Goal: Navigation & Orientation: Find specific page/section

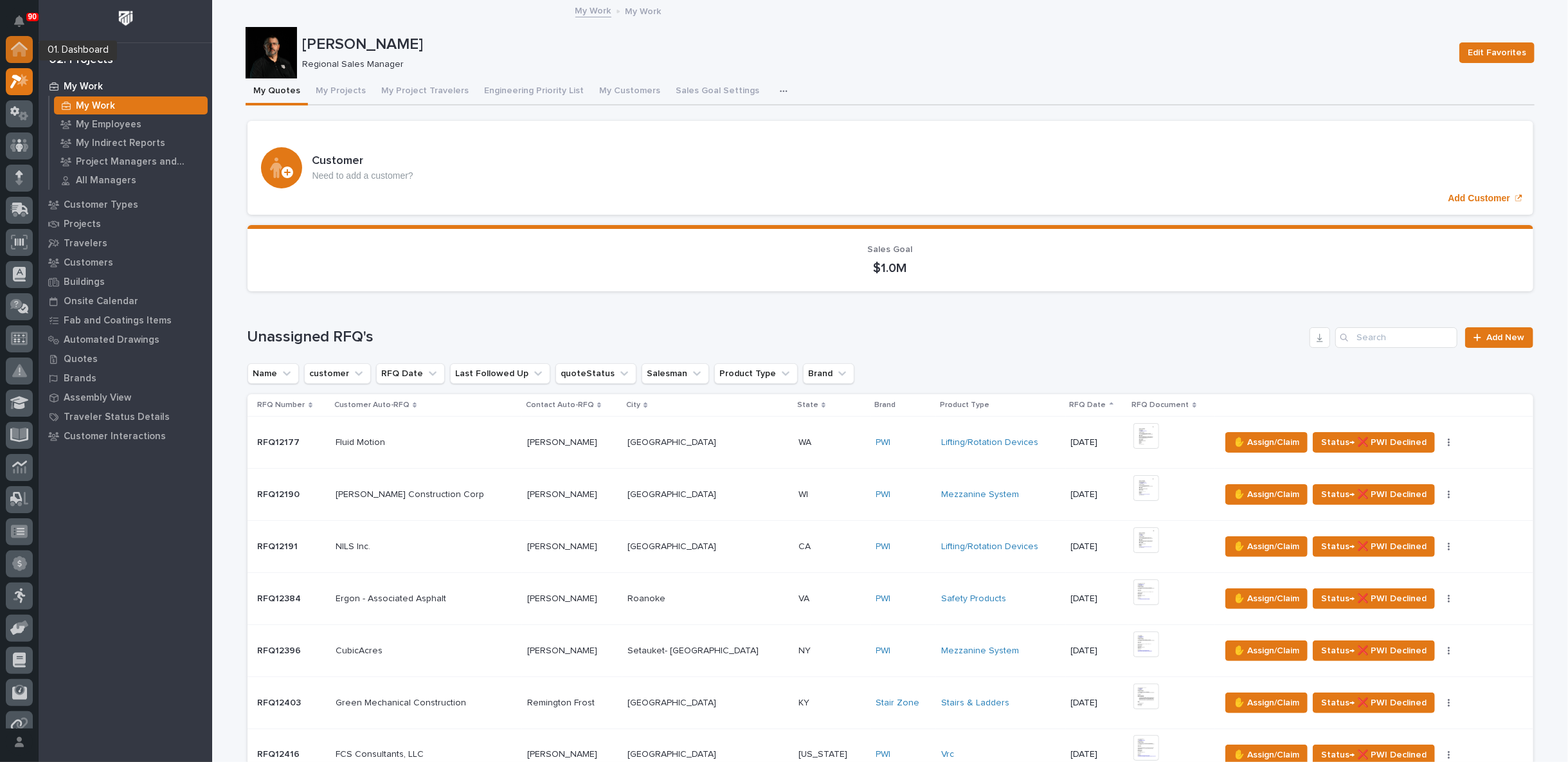
click at [20, 52] on icon at bounding box center [19, 49] width 17 height 15
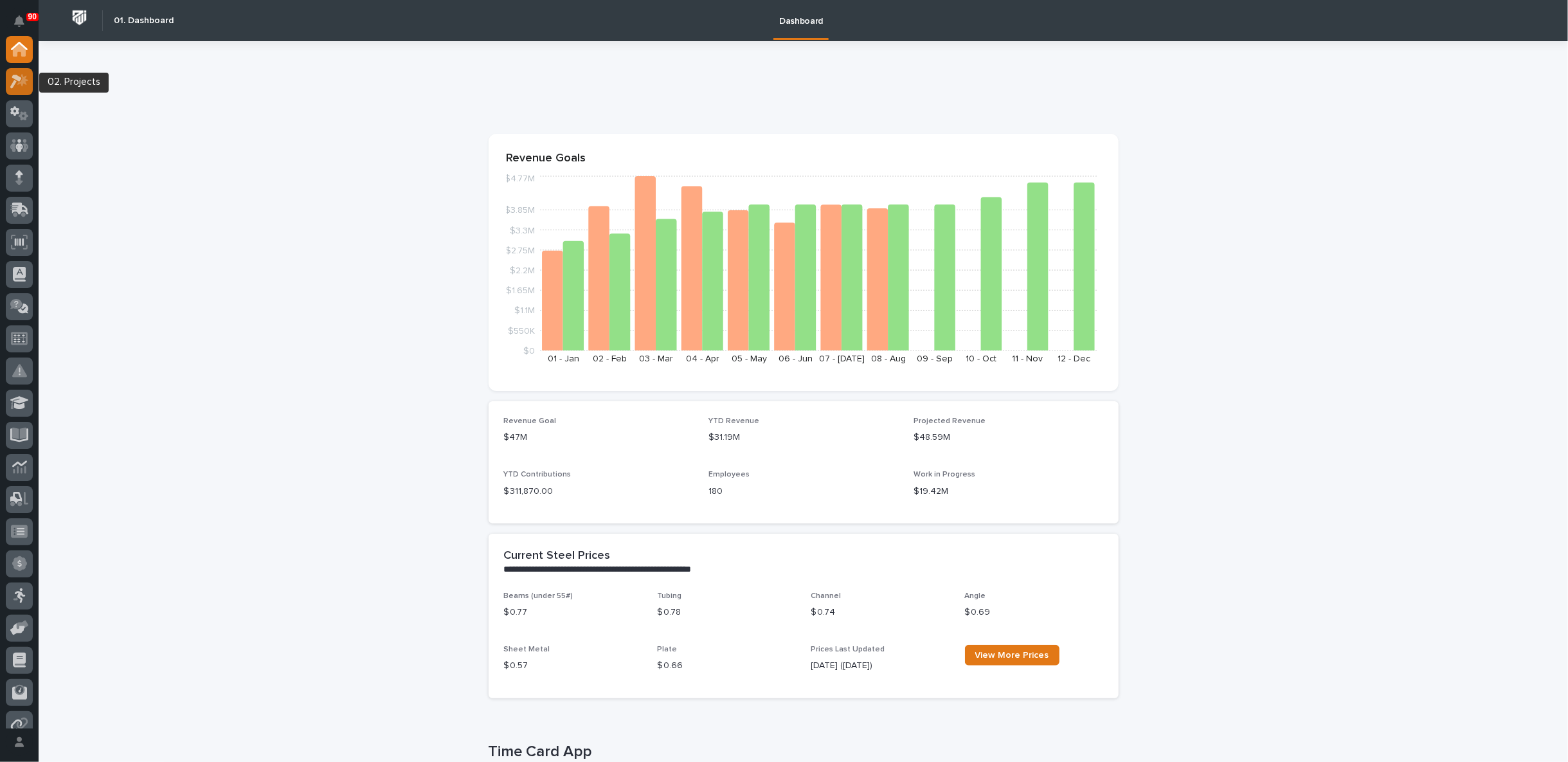
click at [20, 74] on icon at bounding box center [19, 81] width 19 height 15
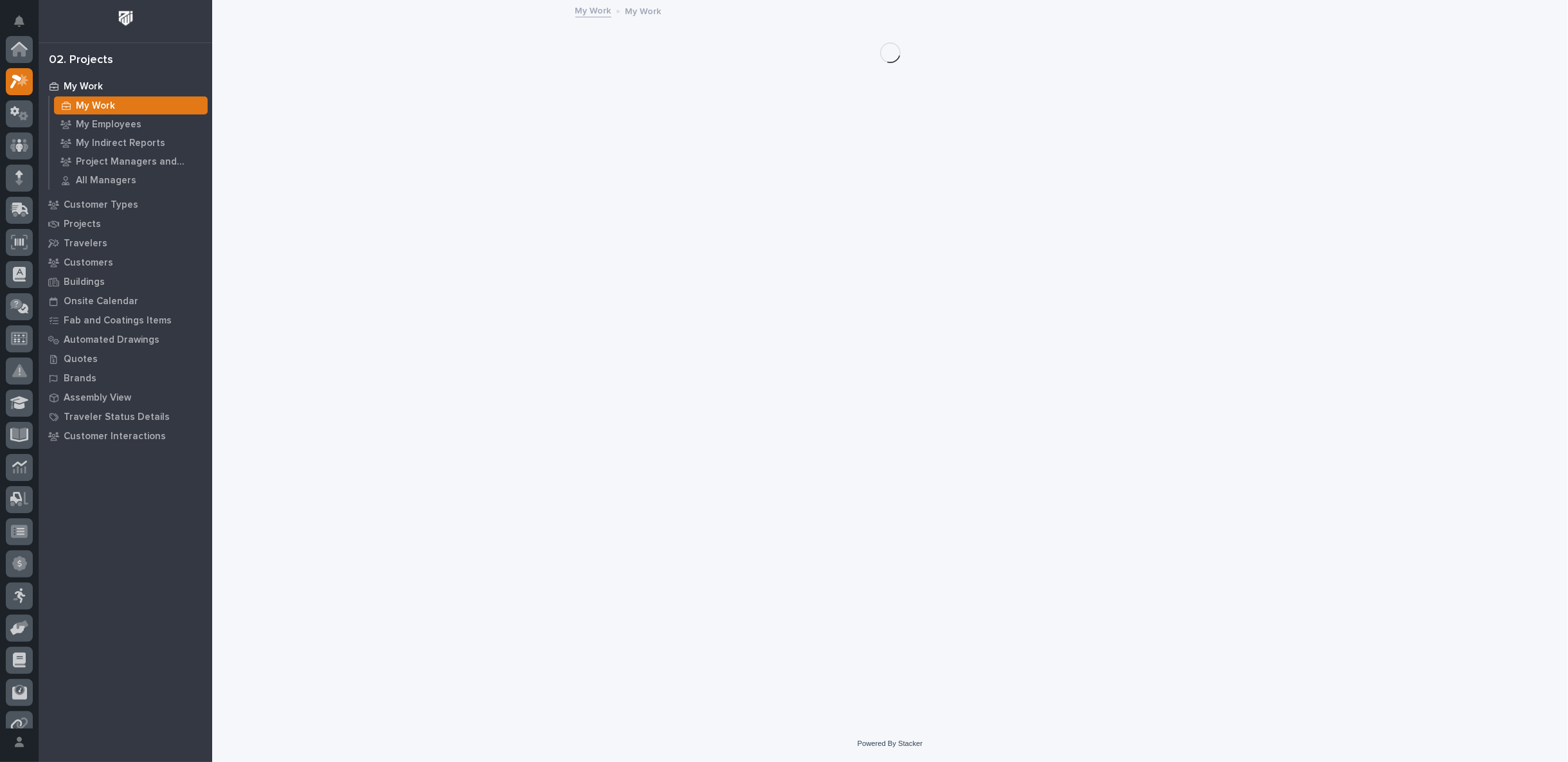
scroll to position [32, 0]
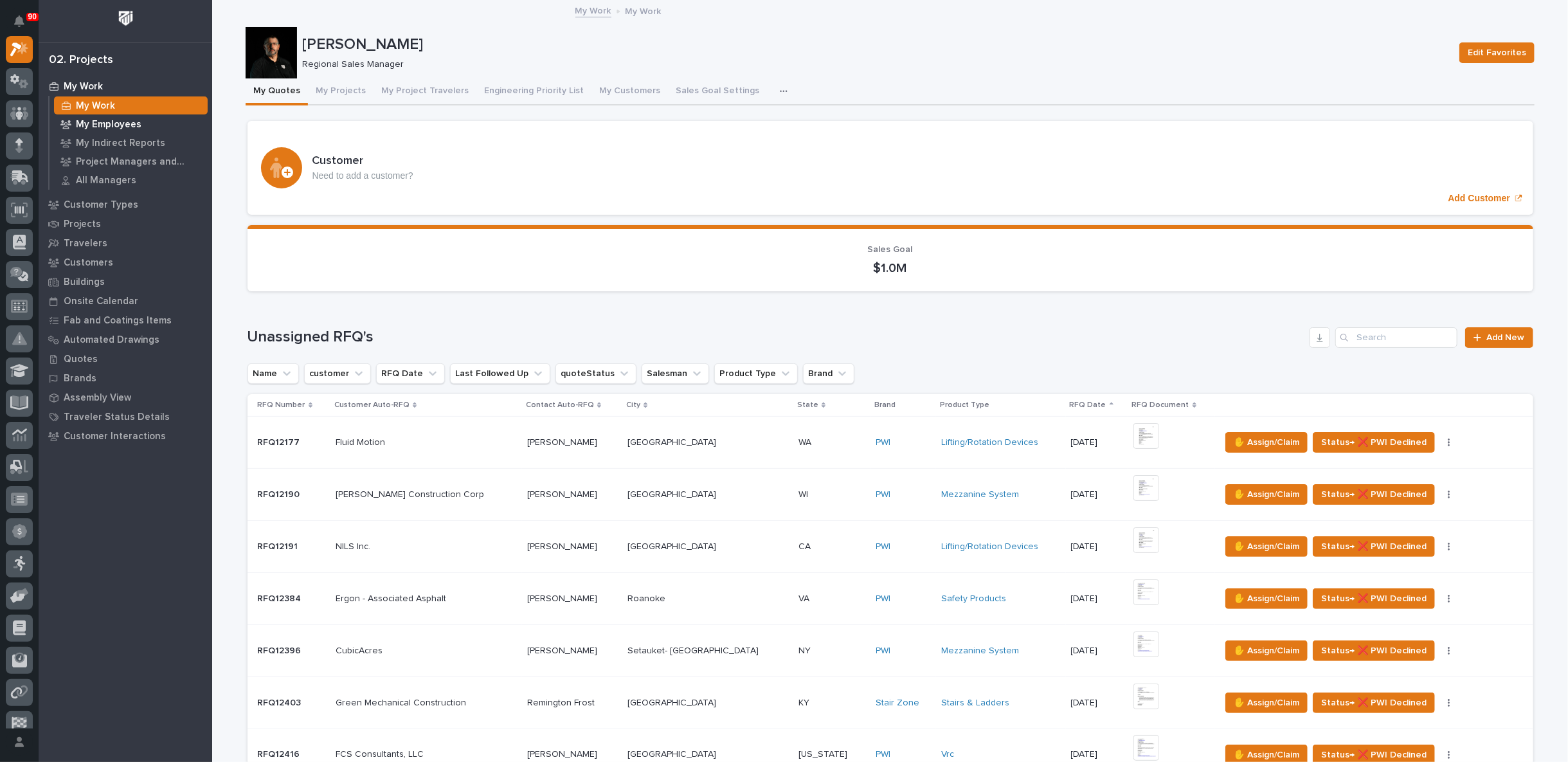
click at [110, 126] on p "My Employees" at bounding box center [109, 124] width 66 height 12
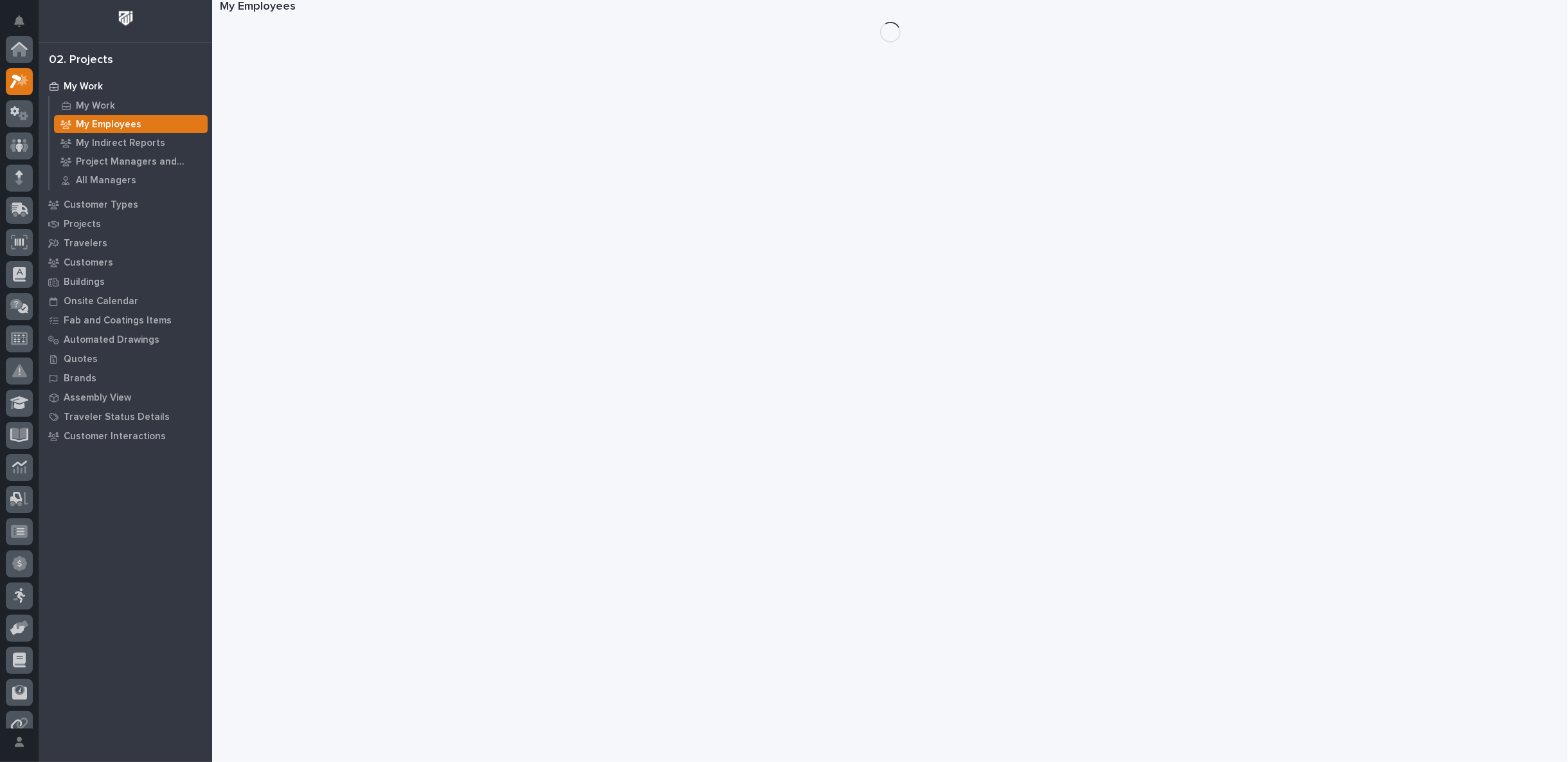
scroll to position [32, 0]
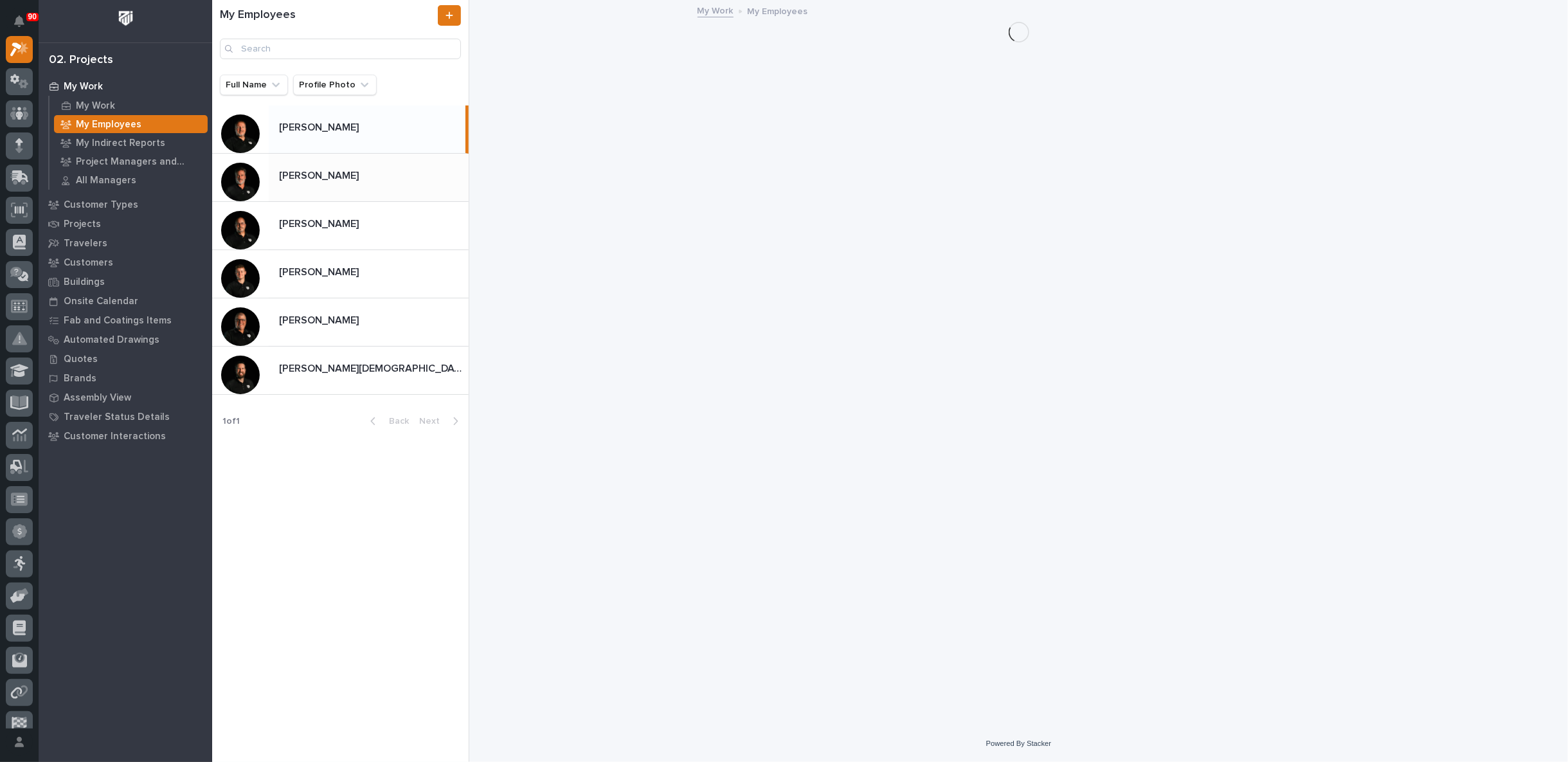
click at [353, 177] on p at bounding box center [371, 176] width 184 height 12
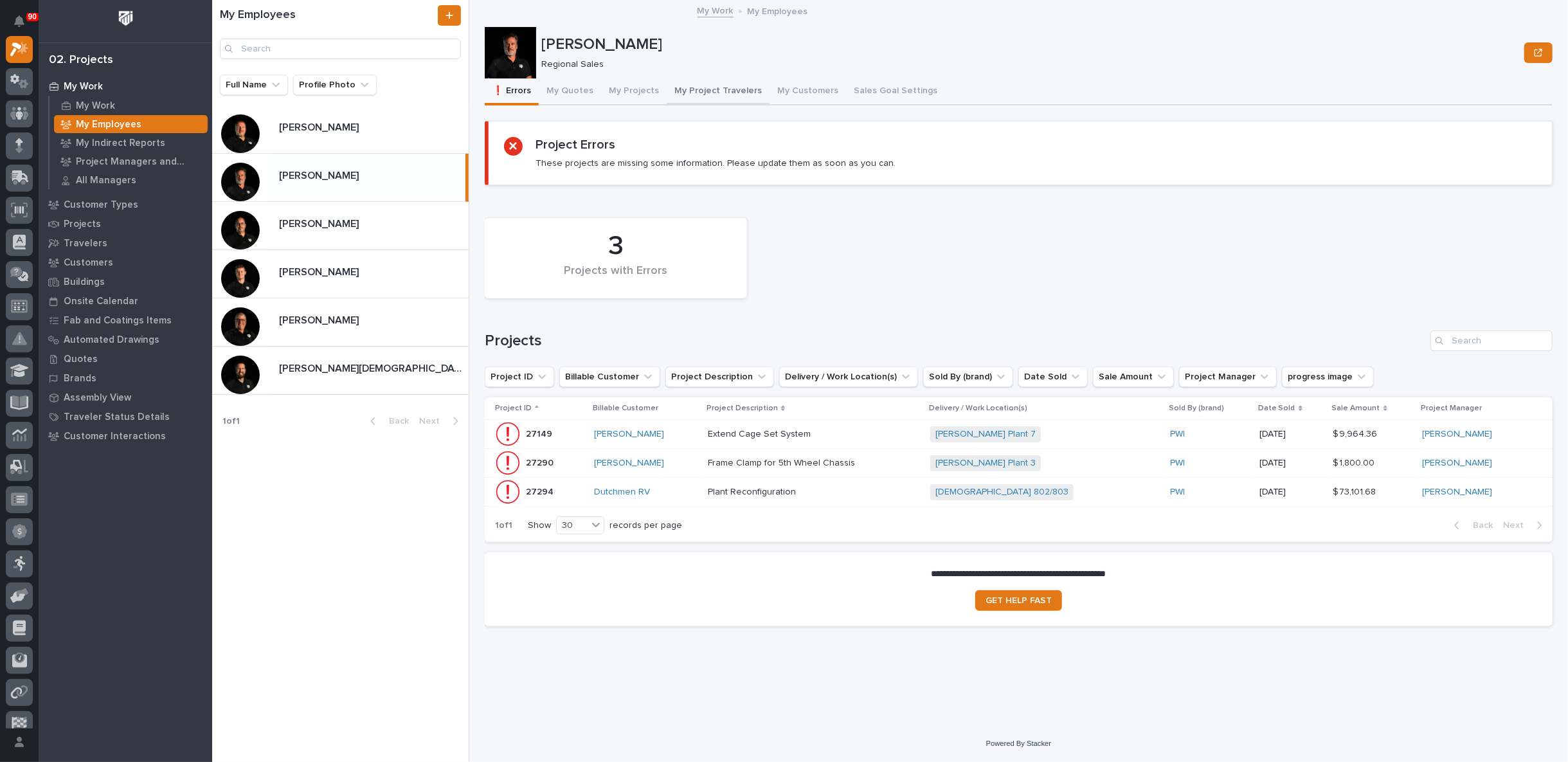
click at [691, 88] on button "My Project Travelers" at bounding box center [718, 92] width 103 height 27
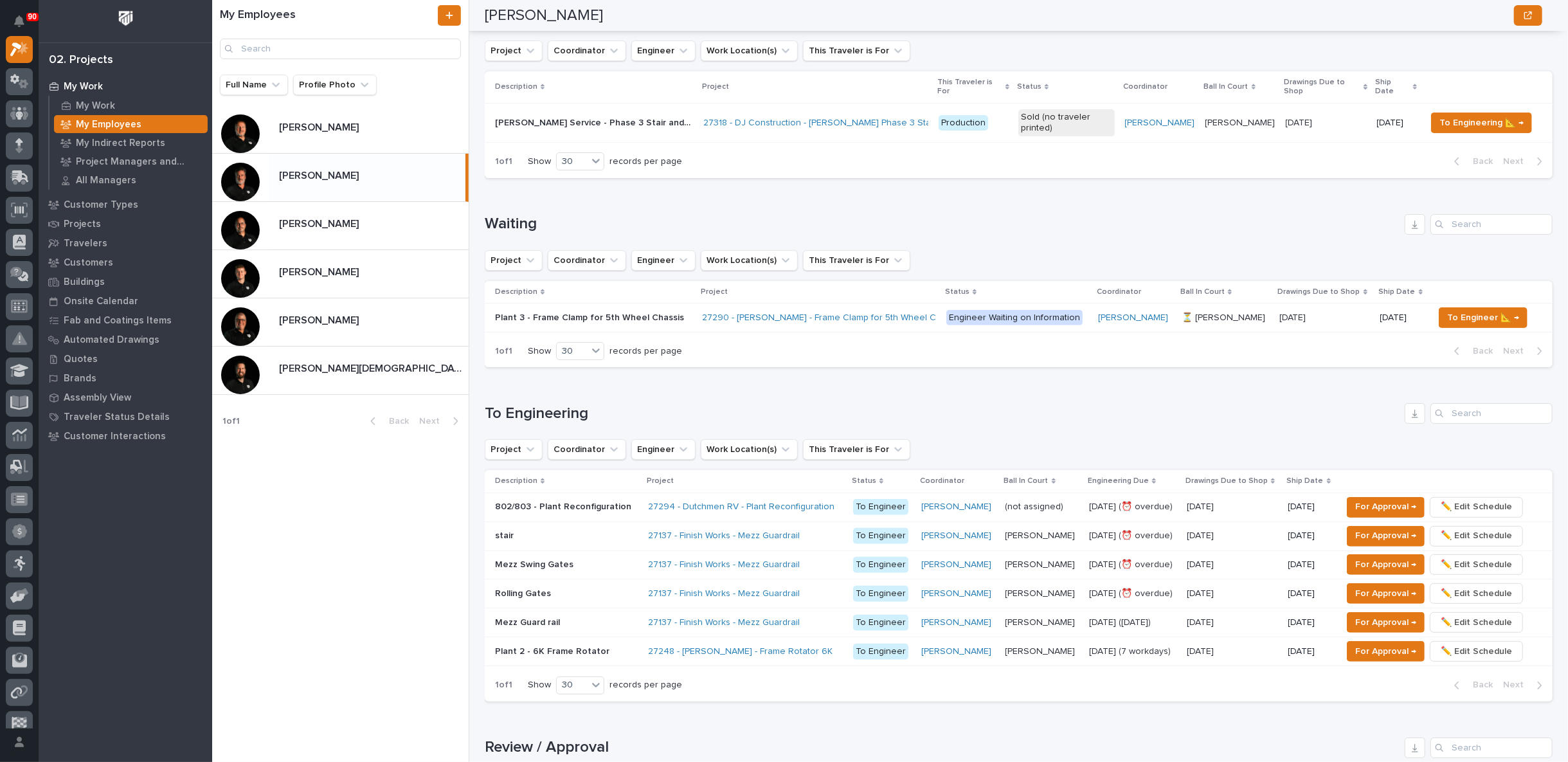
scroll to position [72, 0]
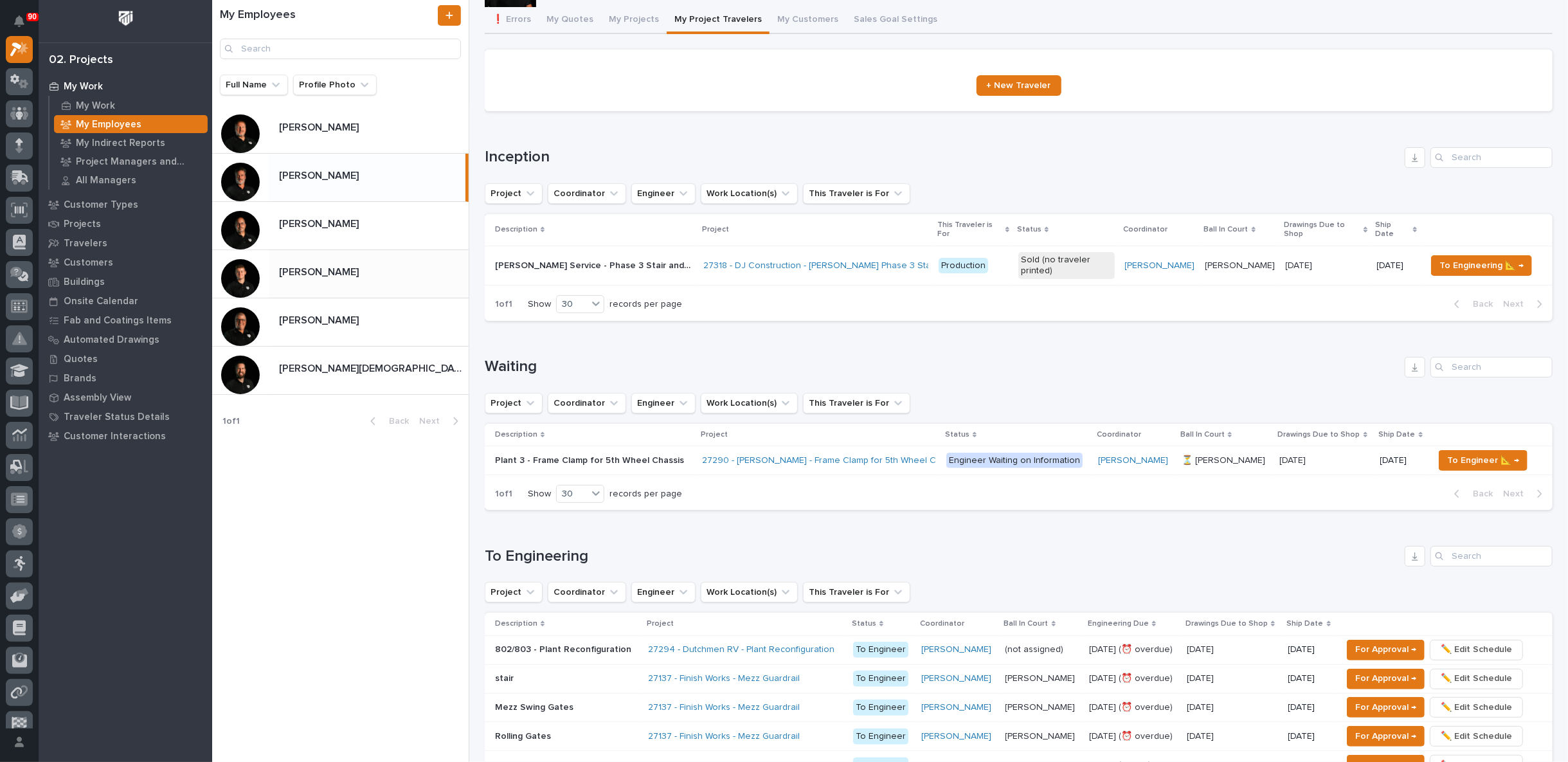
click at [354, 266] on p at bounding box center [371, 272] width 184 height 12
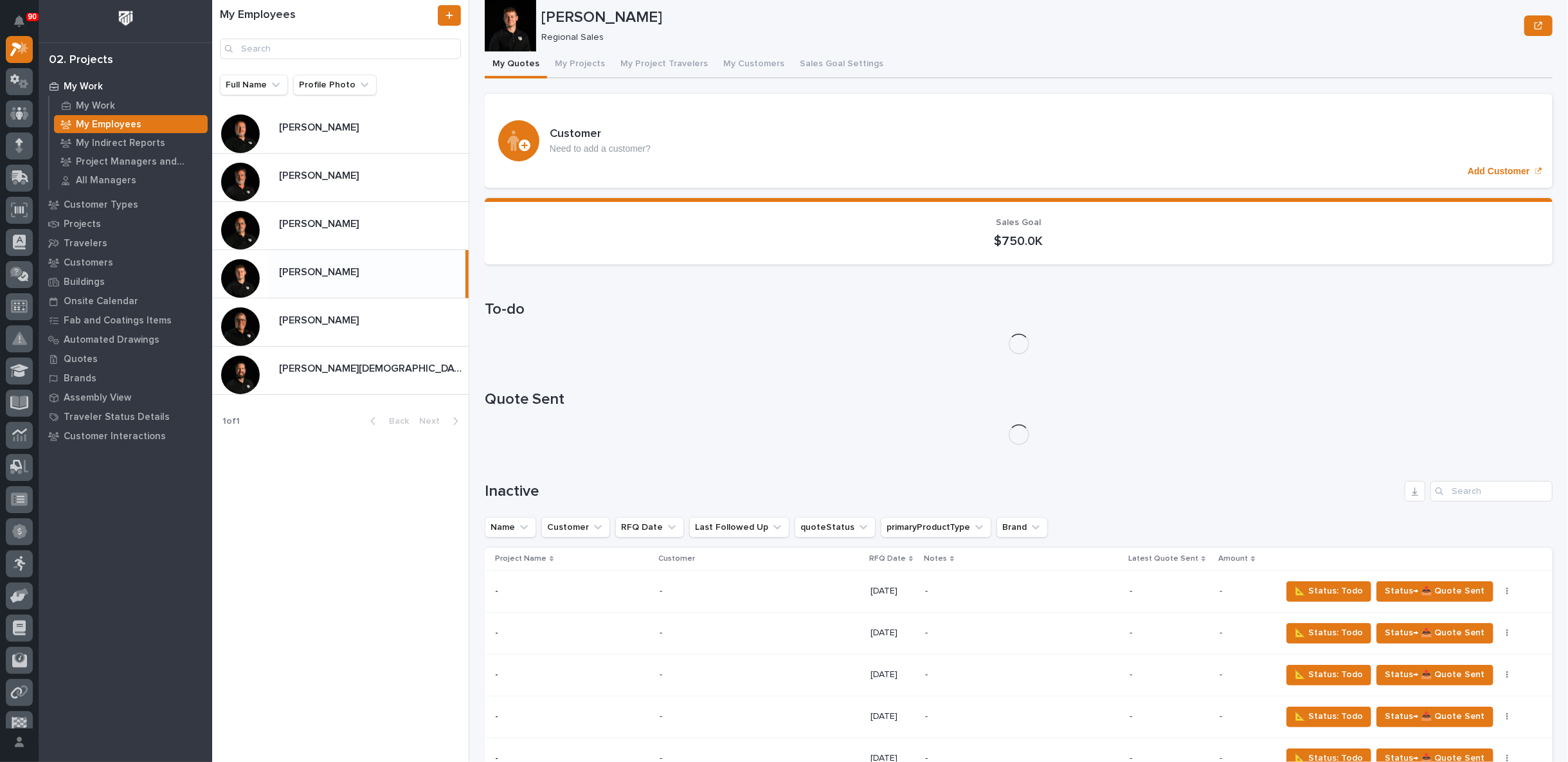
scroll to position [72, 0]
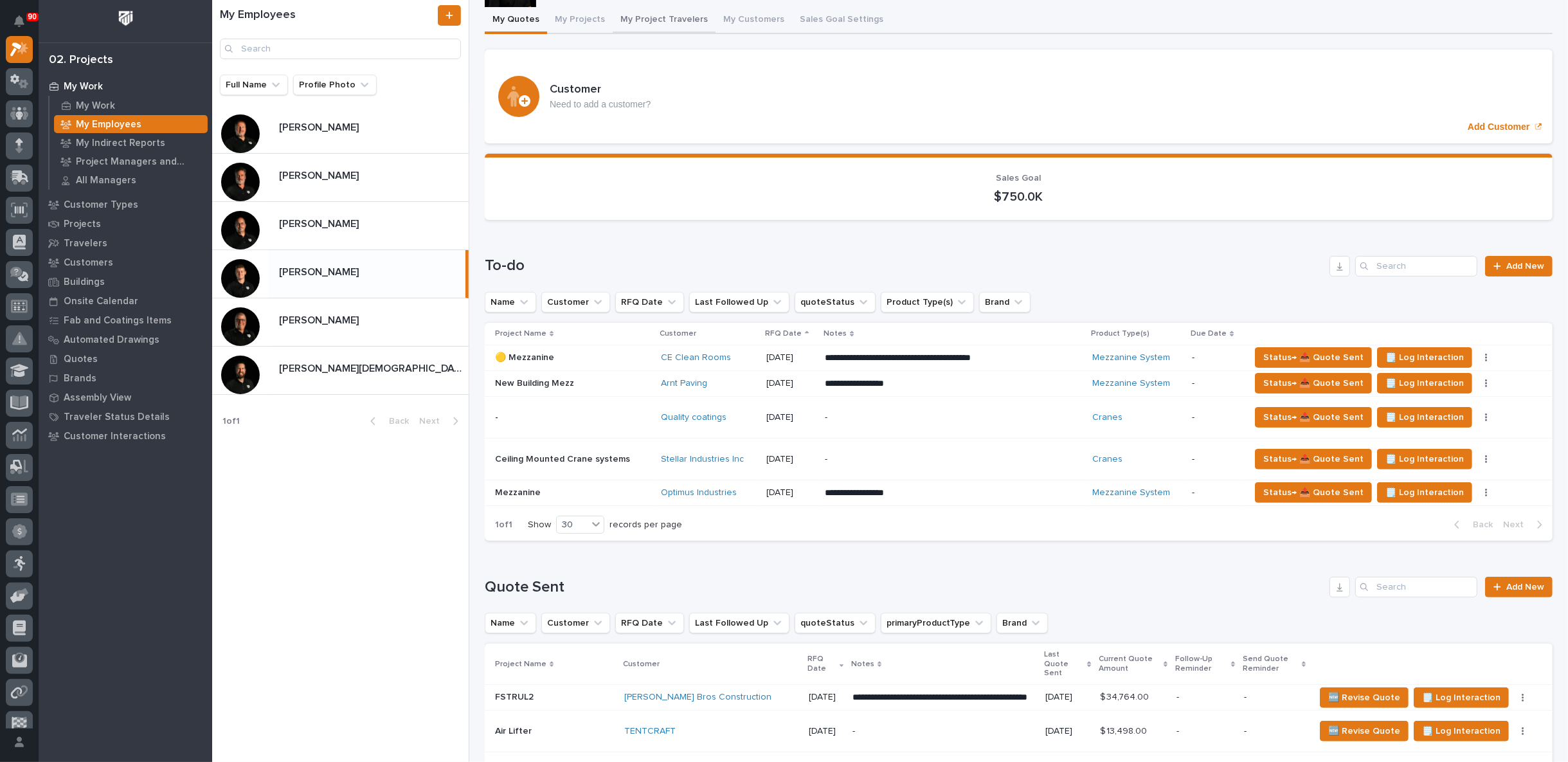
click at [649, 34] on button "My Project Travelers" at bounding box center [664, 20] width 103 height 27
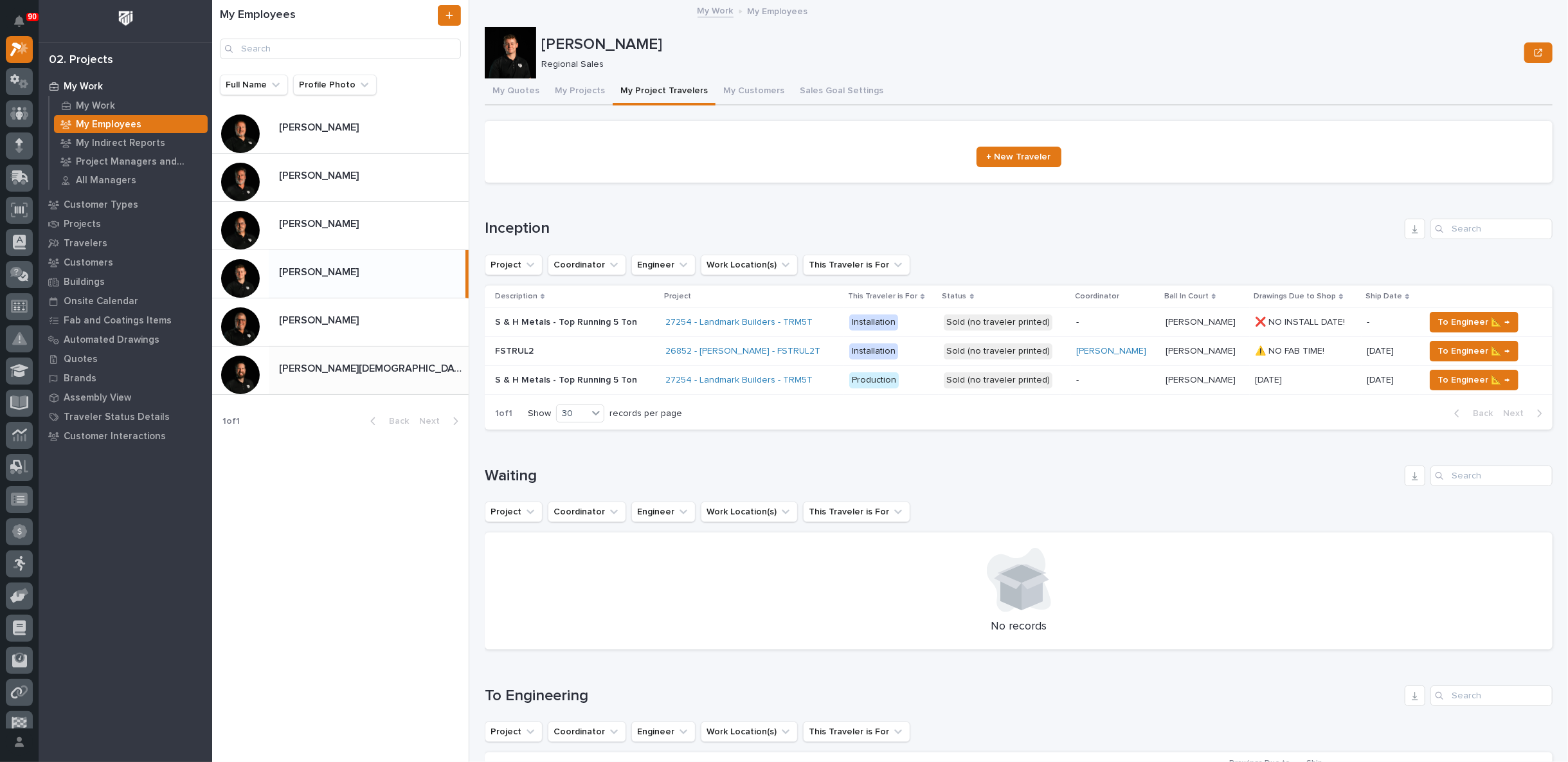
click at [348, 358] on div "[PERSON_NAME][DEMOGRAPHIC_DATA] [PERSON_NAME][DEMOGRAPHIC_DATA]" at bounding box center [369, 370] width 200 height 25
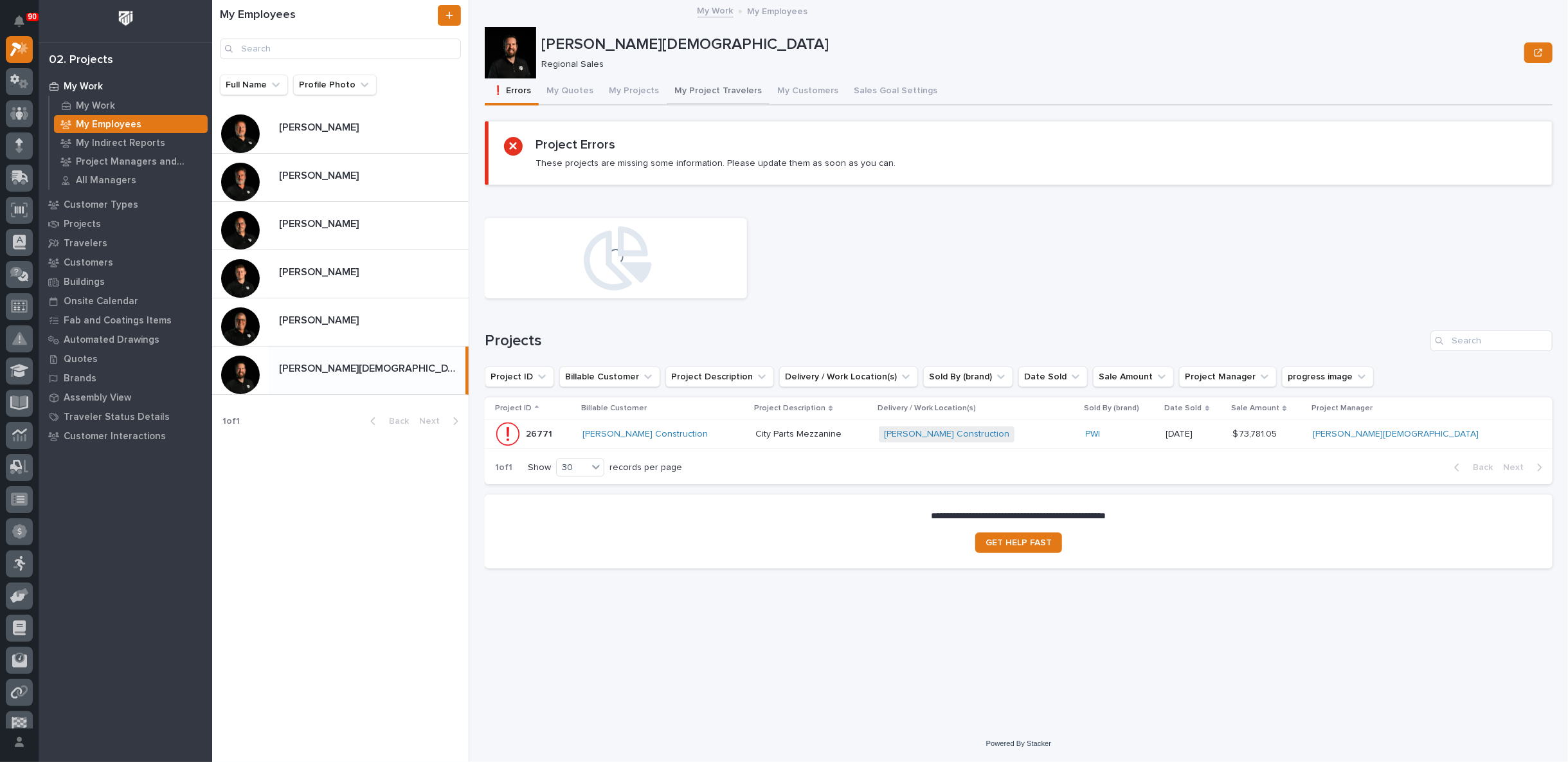
click at [700, 90] on button "My Project Travelers" at bounding box center [718, 92] width 103 height 27
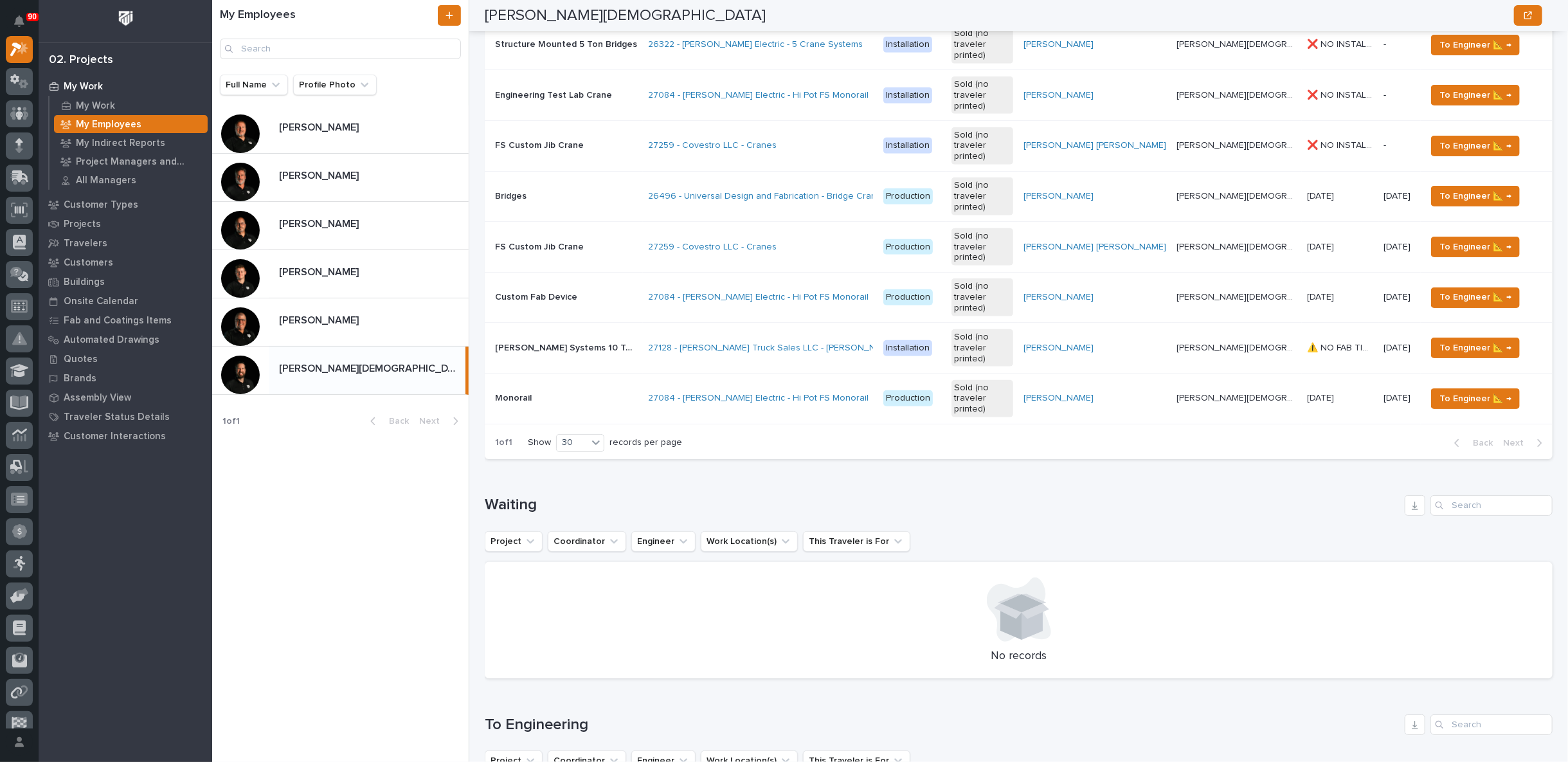
scroll to position [357, 0]
